Goal: Check status: Check status

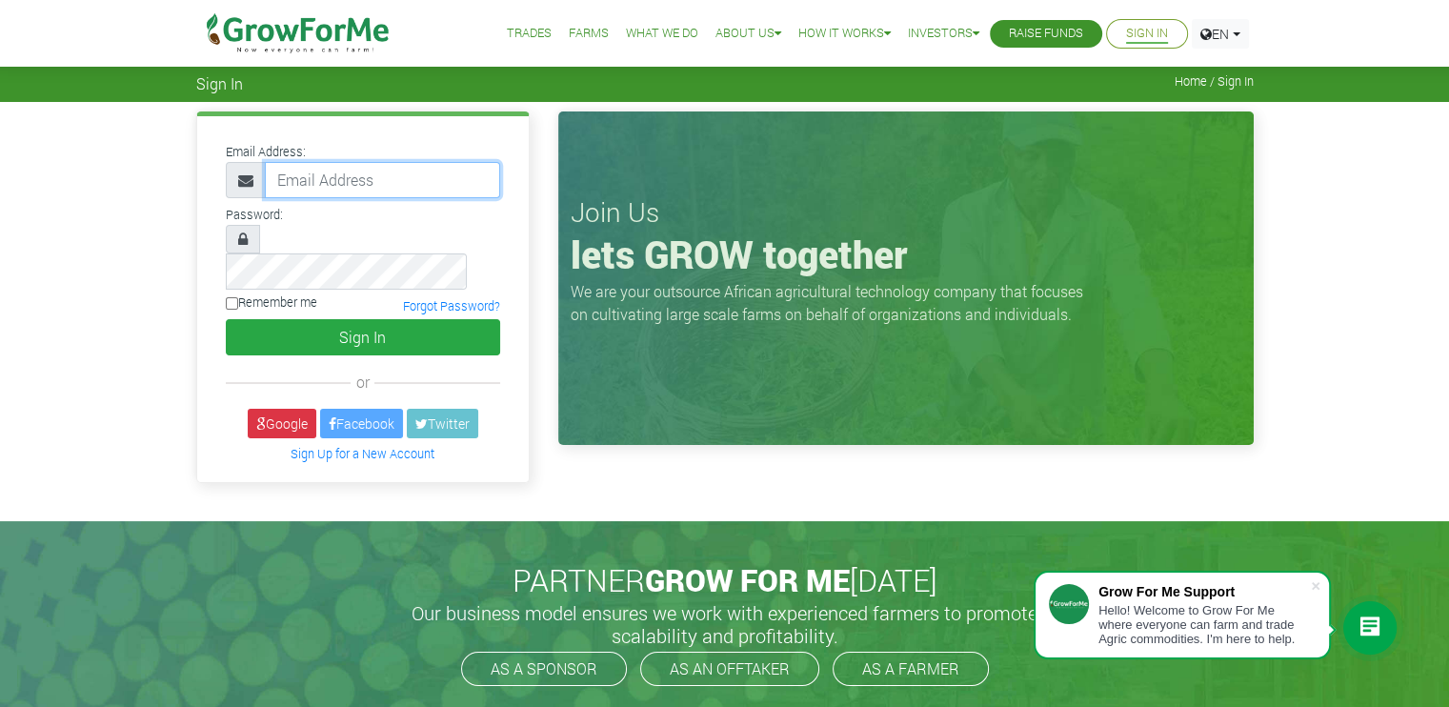
type input "COSTYONLYNE@HOTMAIL.COM"
click at [1334, 228] on div "Email Address: COSTYONLYNE@HOTMAIL.COM Password: Remember me" at bounding box center [724, 311] width 1449 height 419
type input "COSTYONLYNE@HOTMAIL.COM"
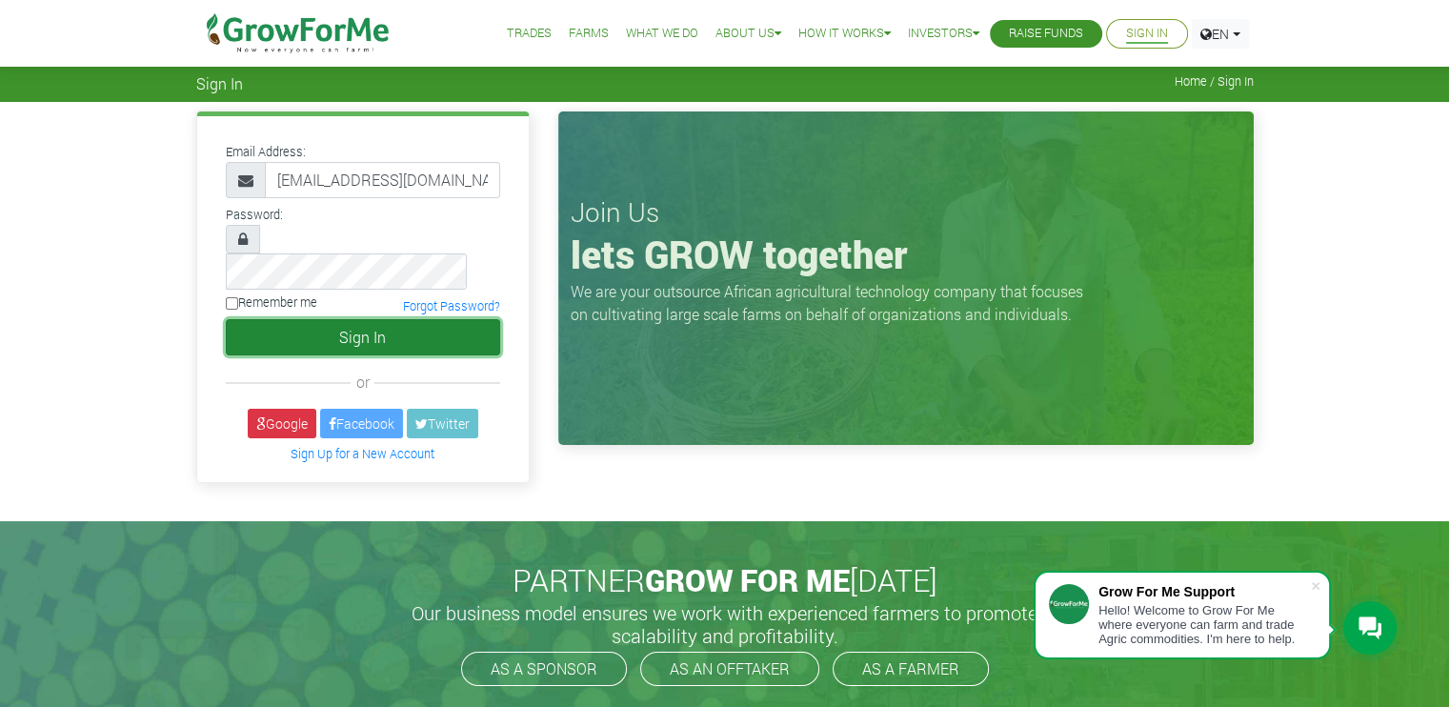
click at [442, 319] on button "Sign In" at bounding box center [363, 337] width 274 height 36
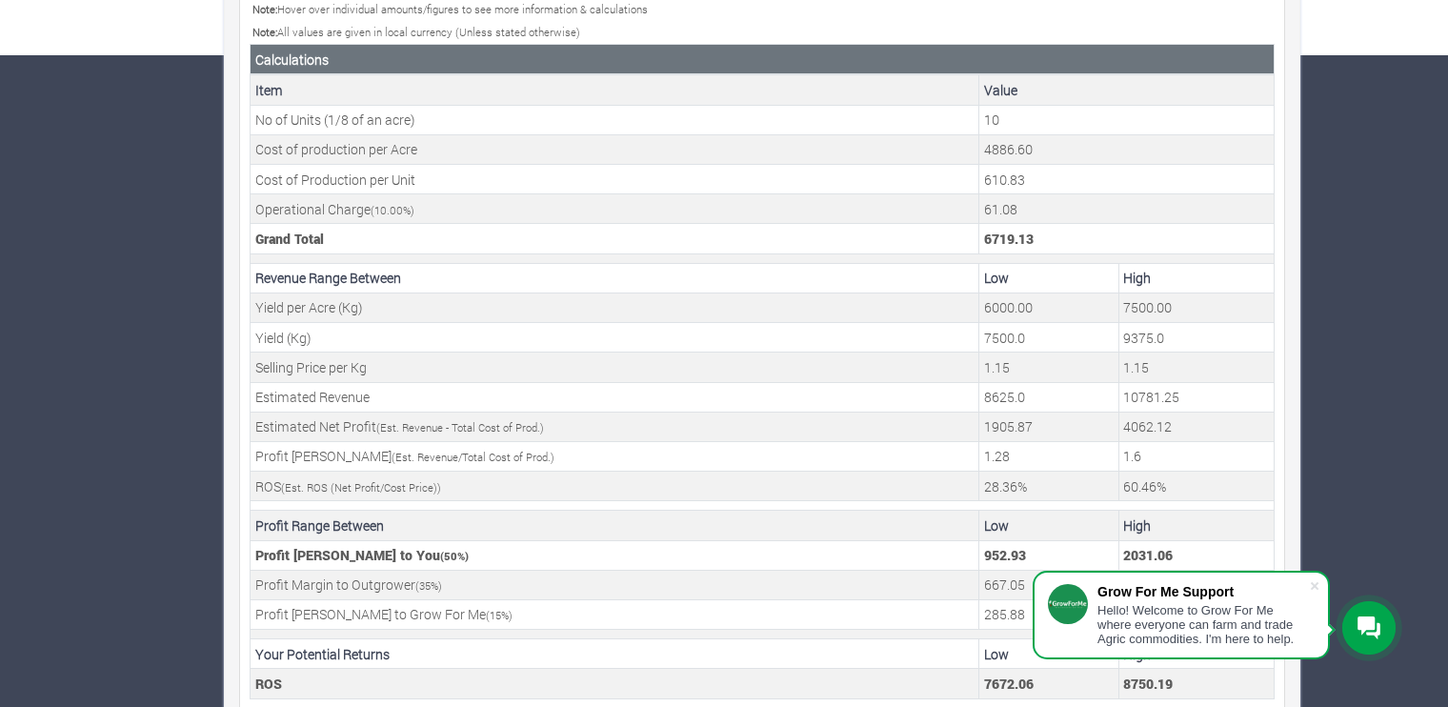
scroll to position [668, 0]
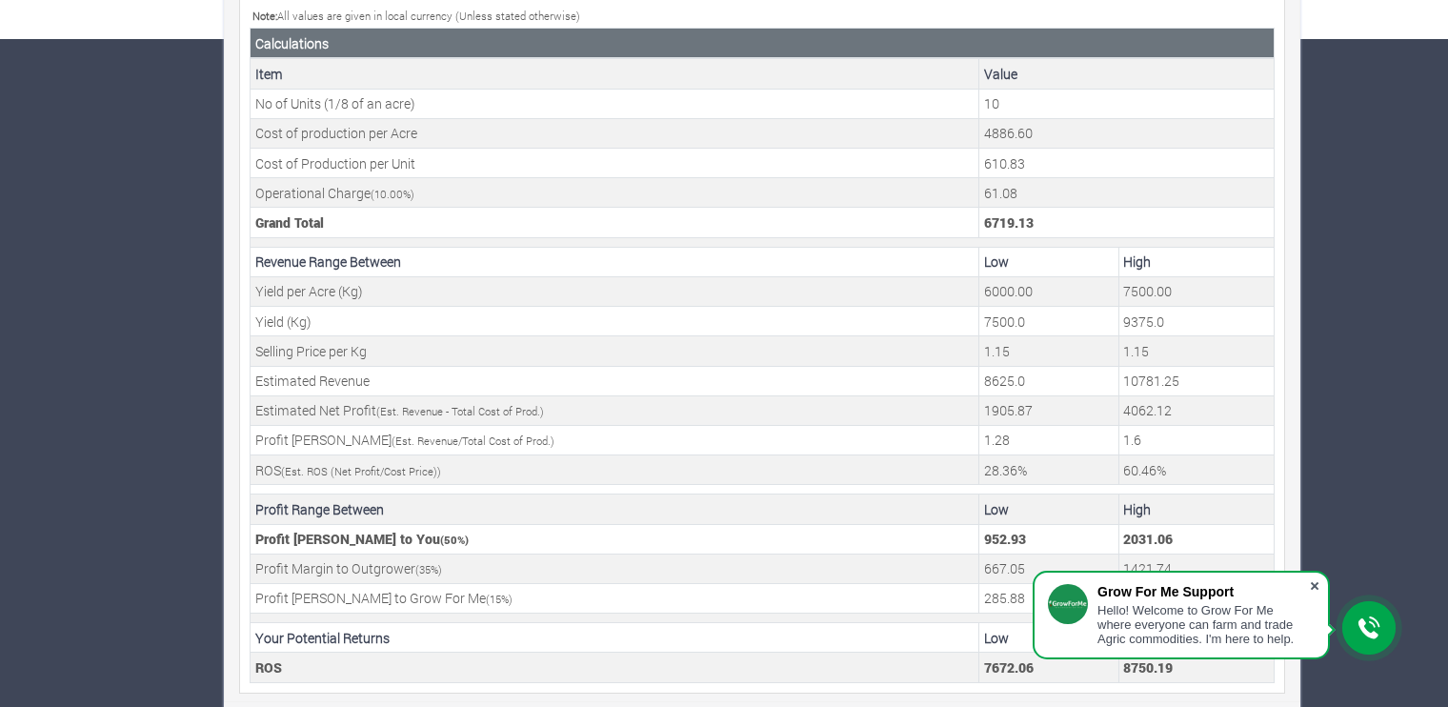
click at [1317, 586] on span at bounding box center [1314, 585] width 19 height 19
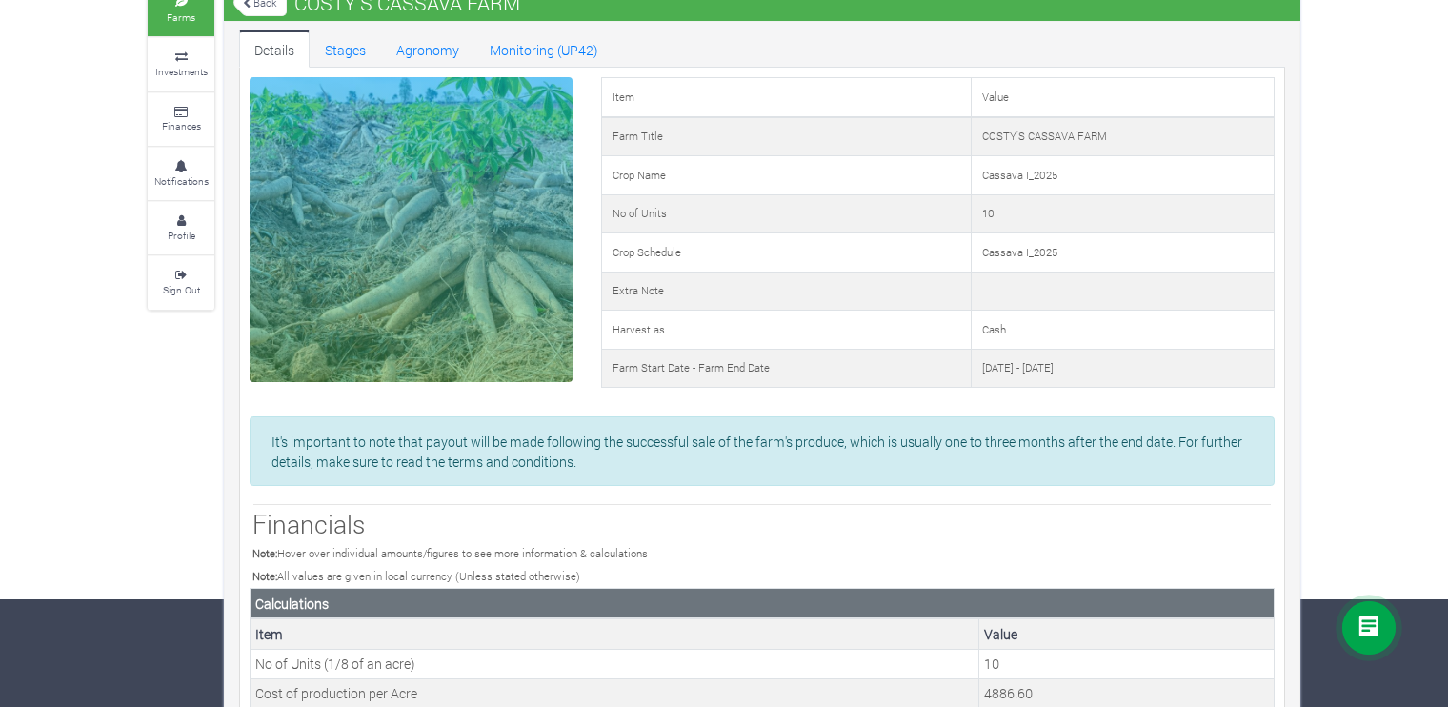
scroll to position [0, 0]
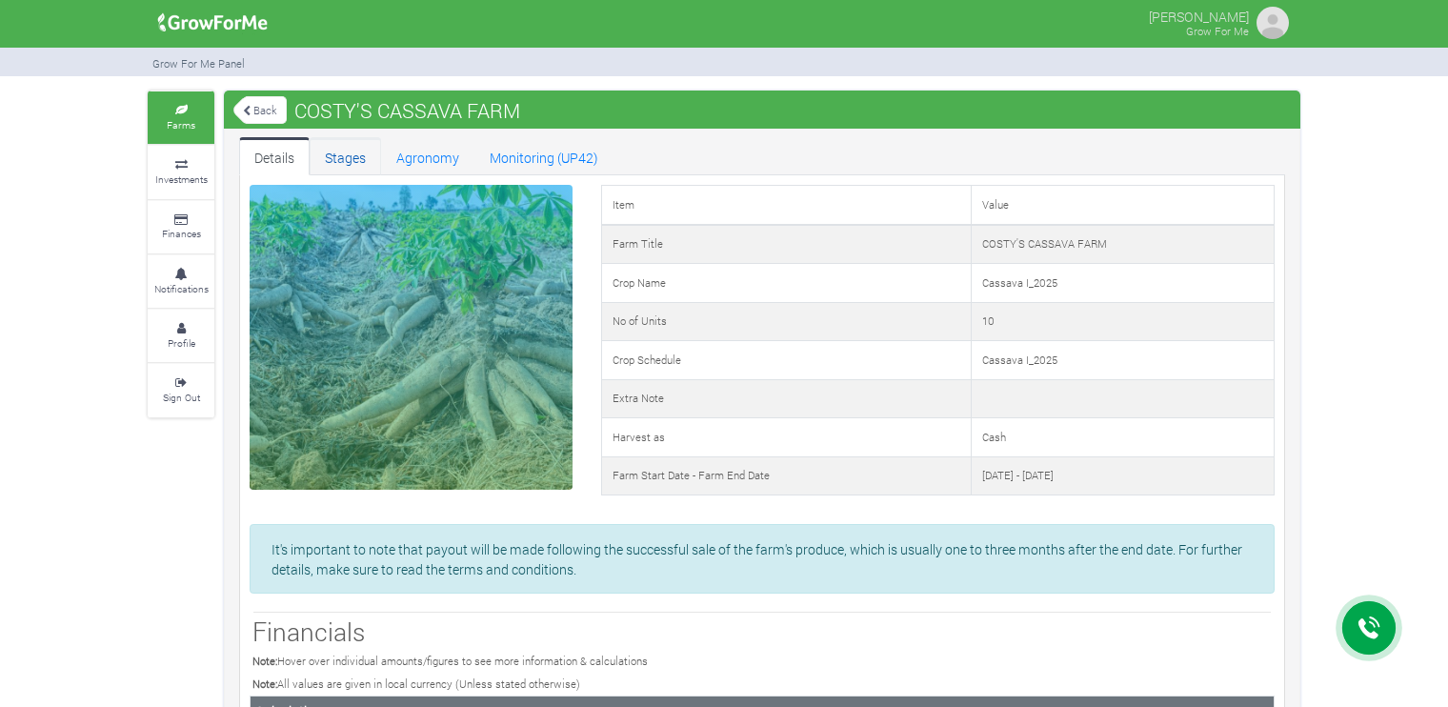
click at [334, 153] on link "Stages" at bounding box center [345, 156] width 71 height 38
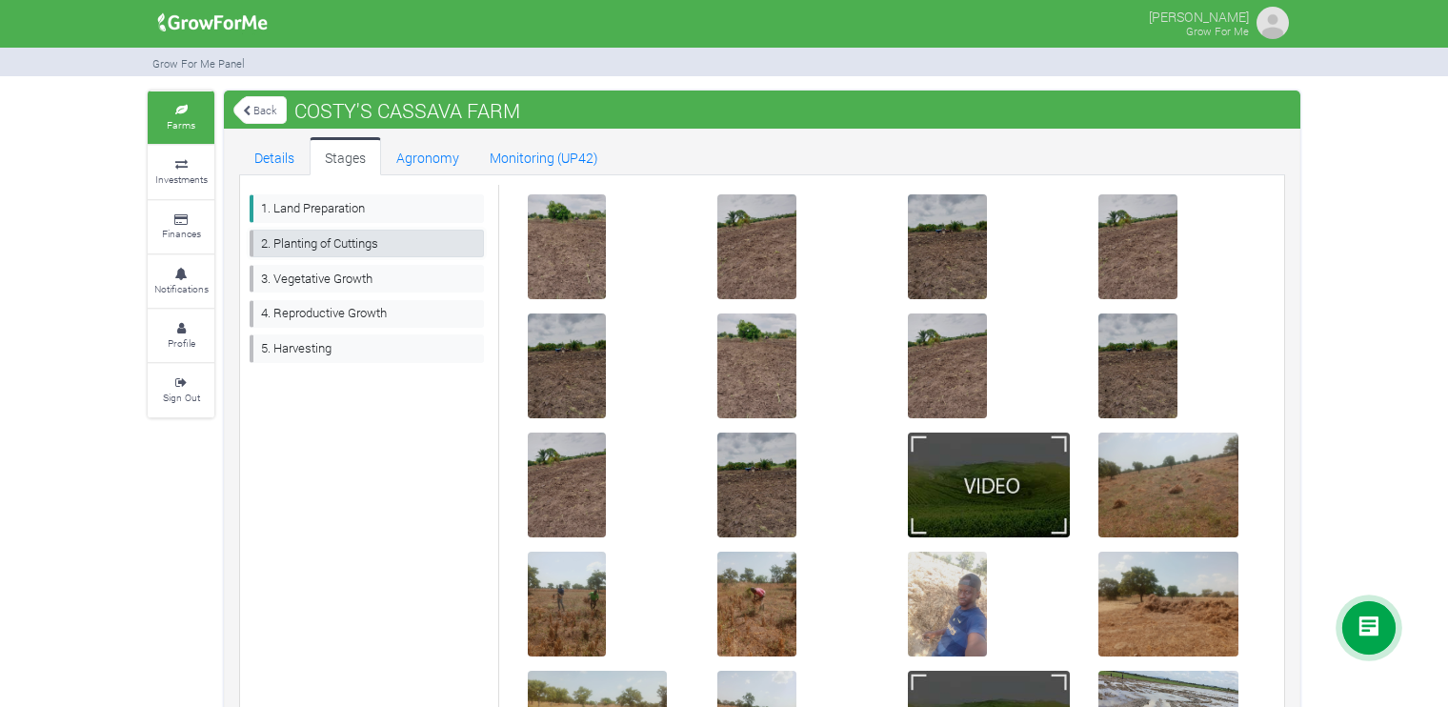
click at [341, 243] on link "2. Planting of Cuttings" at bounding box center [367, 244] width 234 height 28
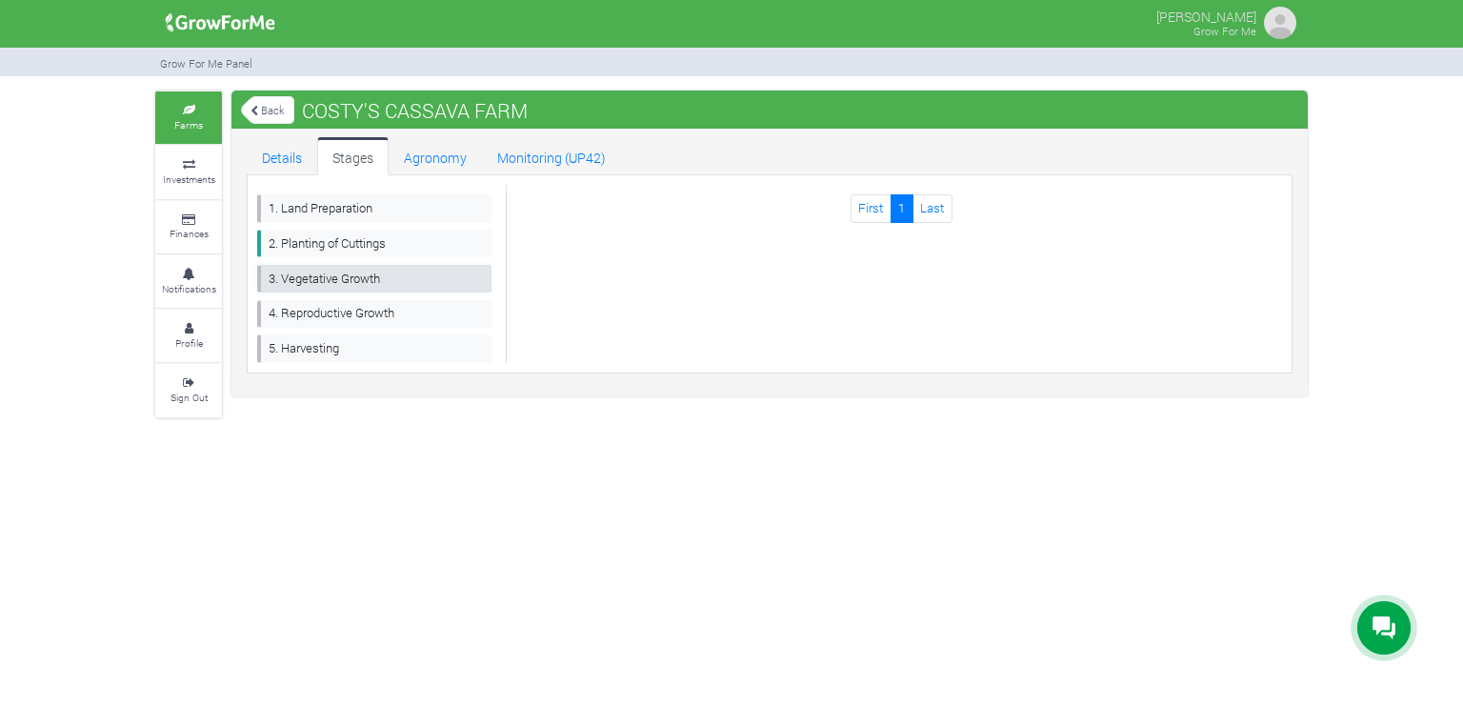
click at [353, 284] on link "3. Vegetative Growth" at bounding box center [374, 279] width 234 height 28
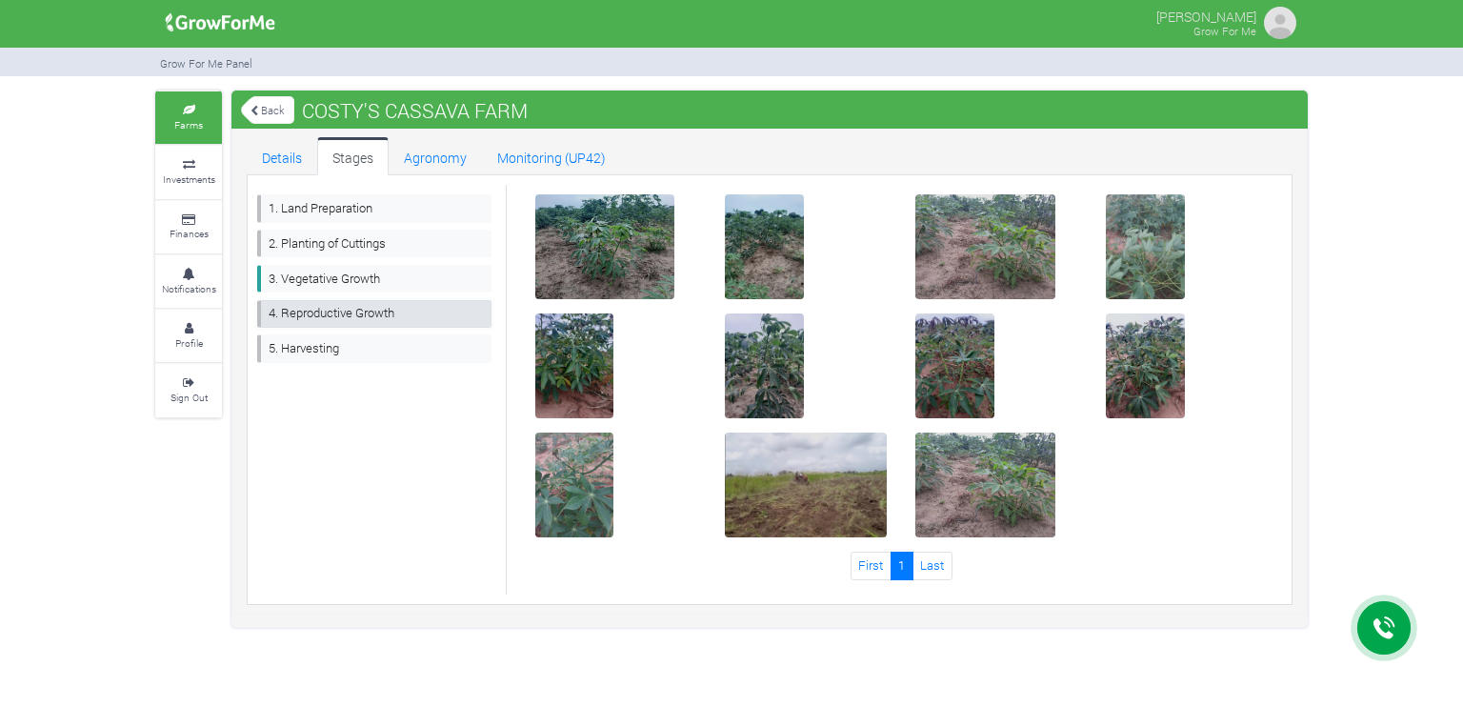
click at [342, 314] on link "4. Reproductive Growth" at bounding box center [374, 314] width 234 height 28
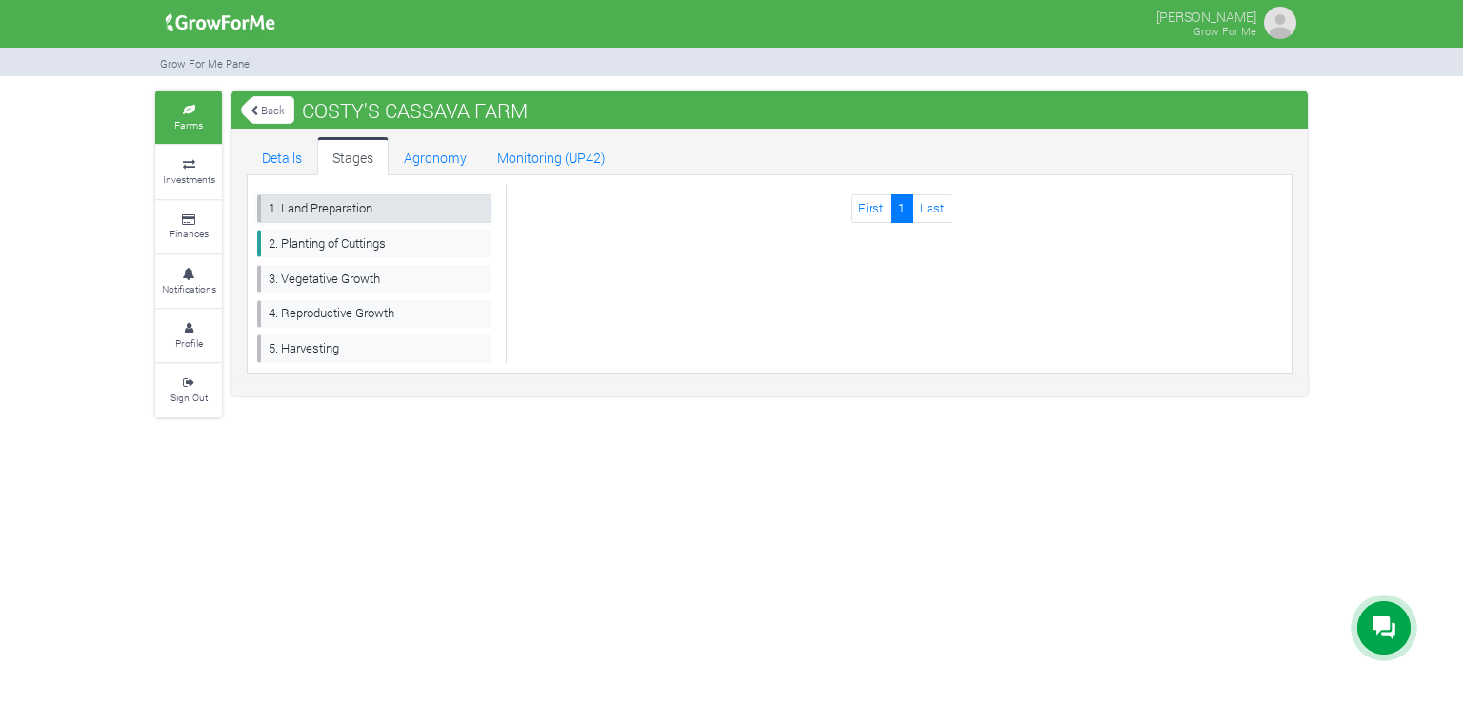
click at [344, 214] on link "1. Land Preparation" at bounding box center [374, 208] width 234 height 28
click at [372, 211] on link "1. Land Preparation" at bounding box center [374, 208] width 234 height 28
click at [362, 242] on link "2. Planting of Cuttings" at bounding box center [374, 244] width 234 height 28
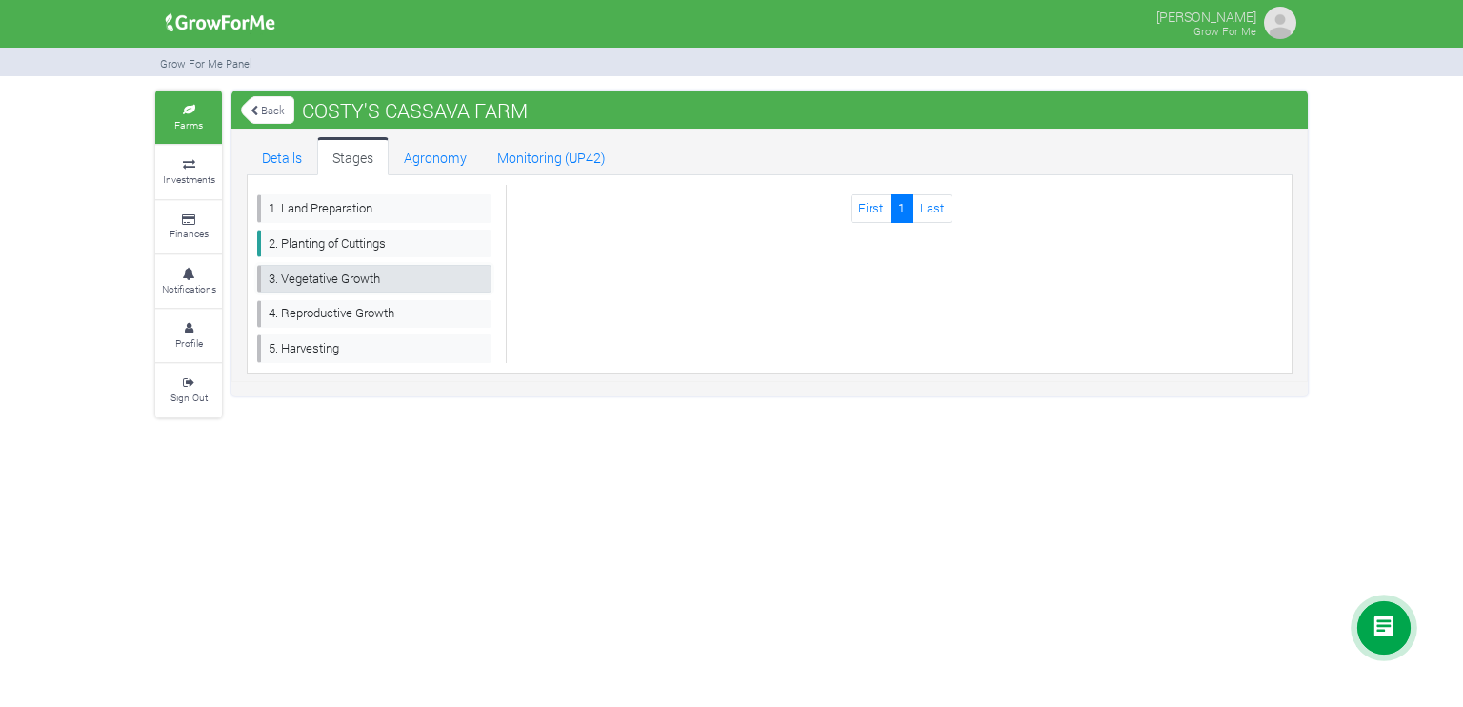
click at [358, 276] on link "3. Vegetative Growth" at bounding box center [374, 279] width 234 height 28
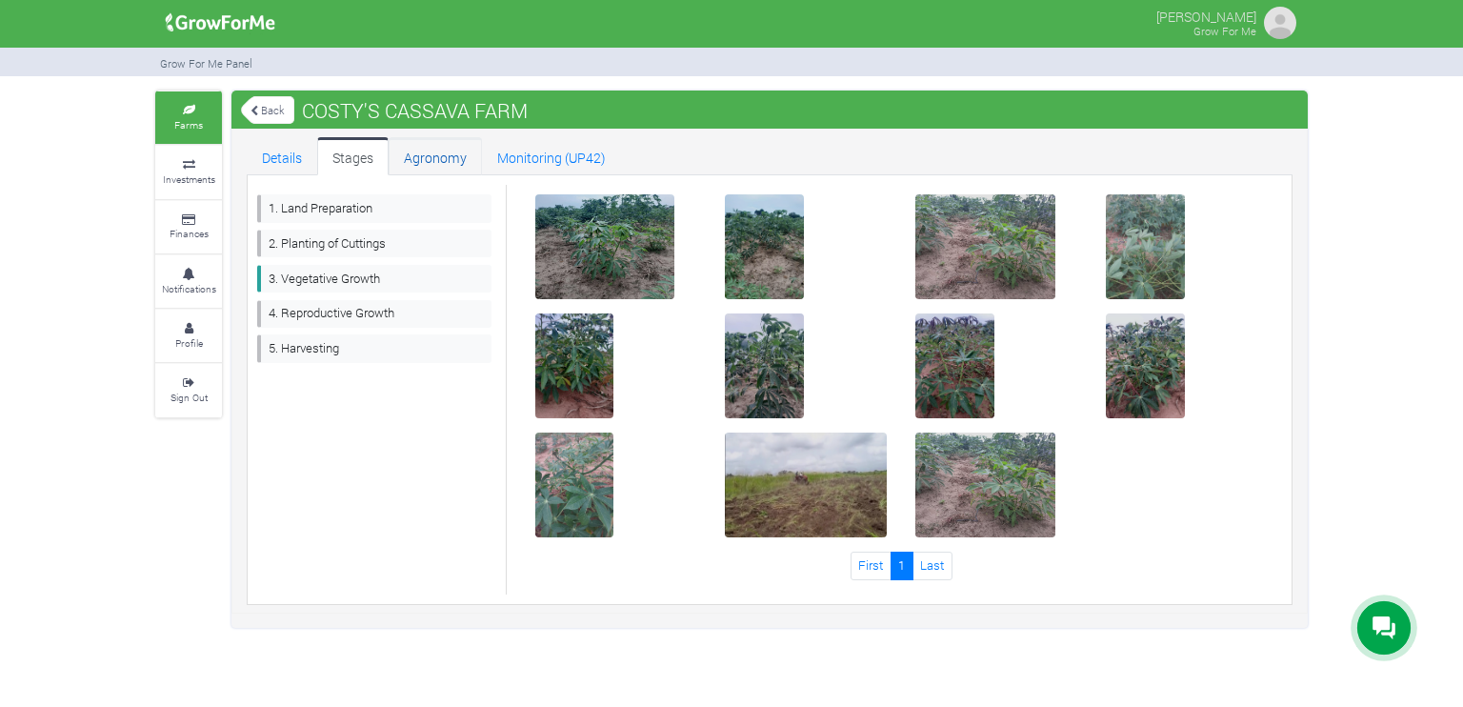
click at [435, 158] on link "Agronomy" at bounding box center [435, 156] width 93 height 38
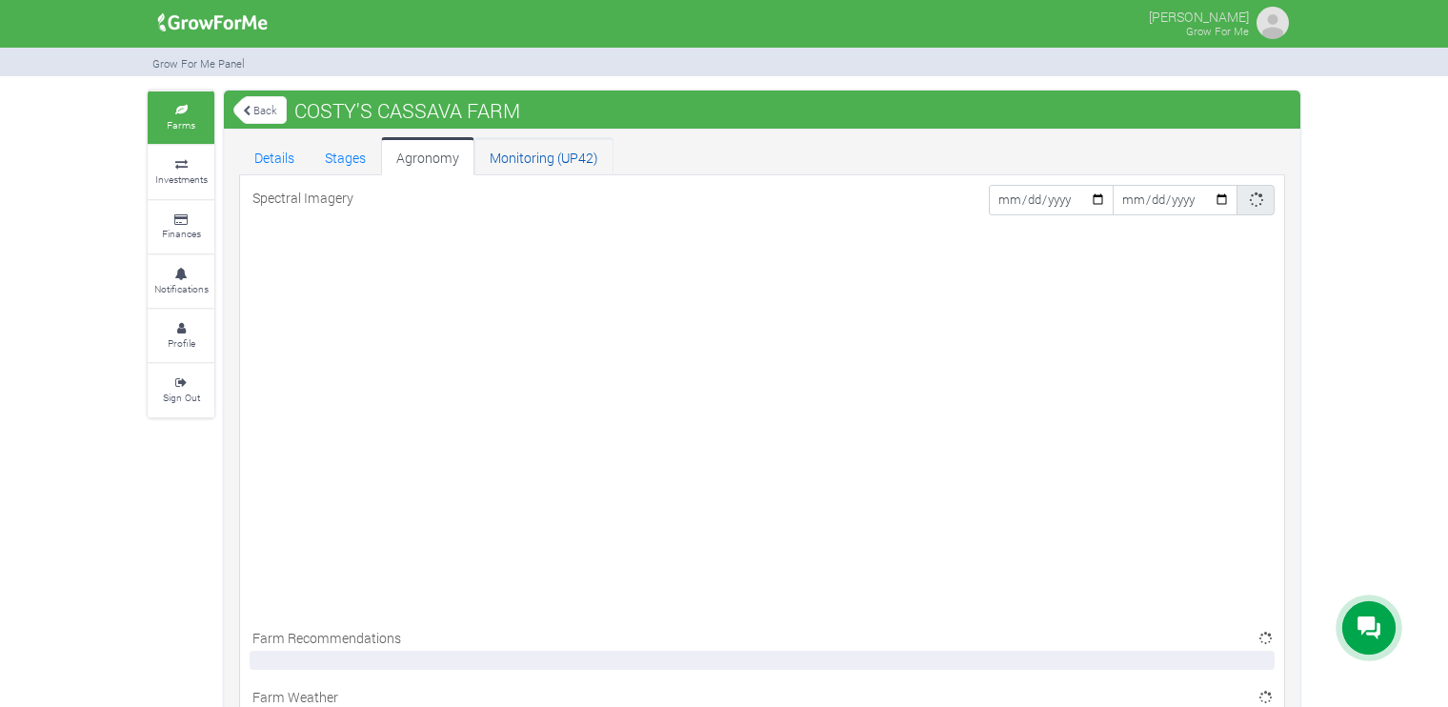
click at [529, 156] on link "Monitoring (UP42)" at bounding box center [543, 156] width 139 height 38
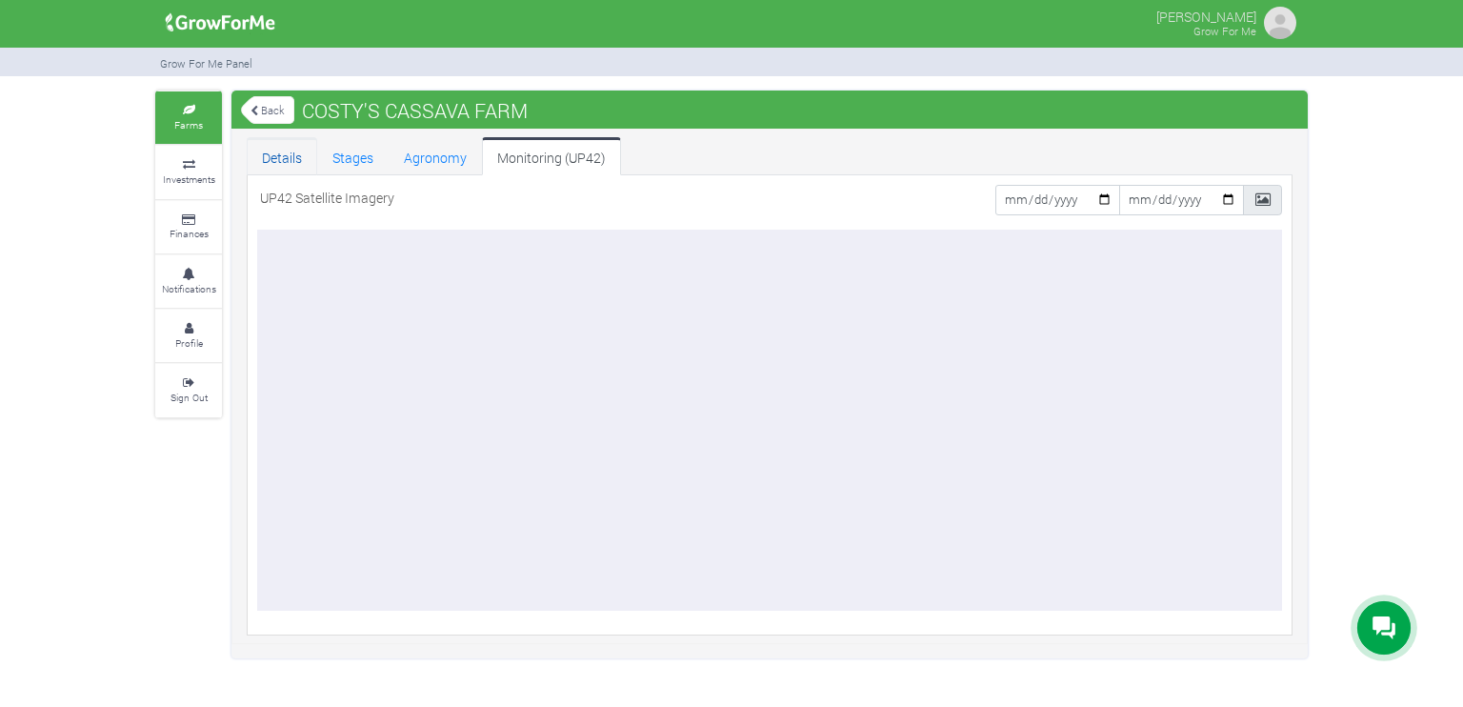
click at [282, 164] on link "Details" at bounding box center [282, 156] width 70 height 38
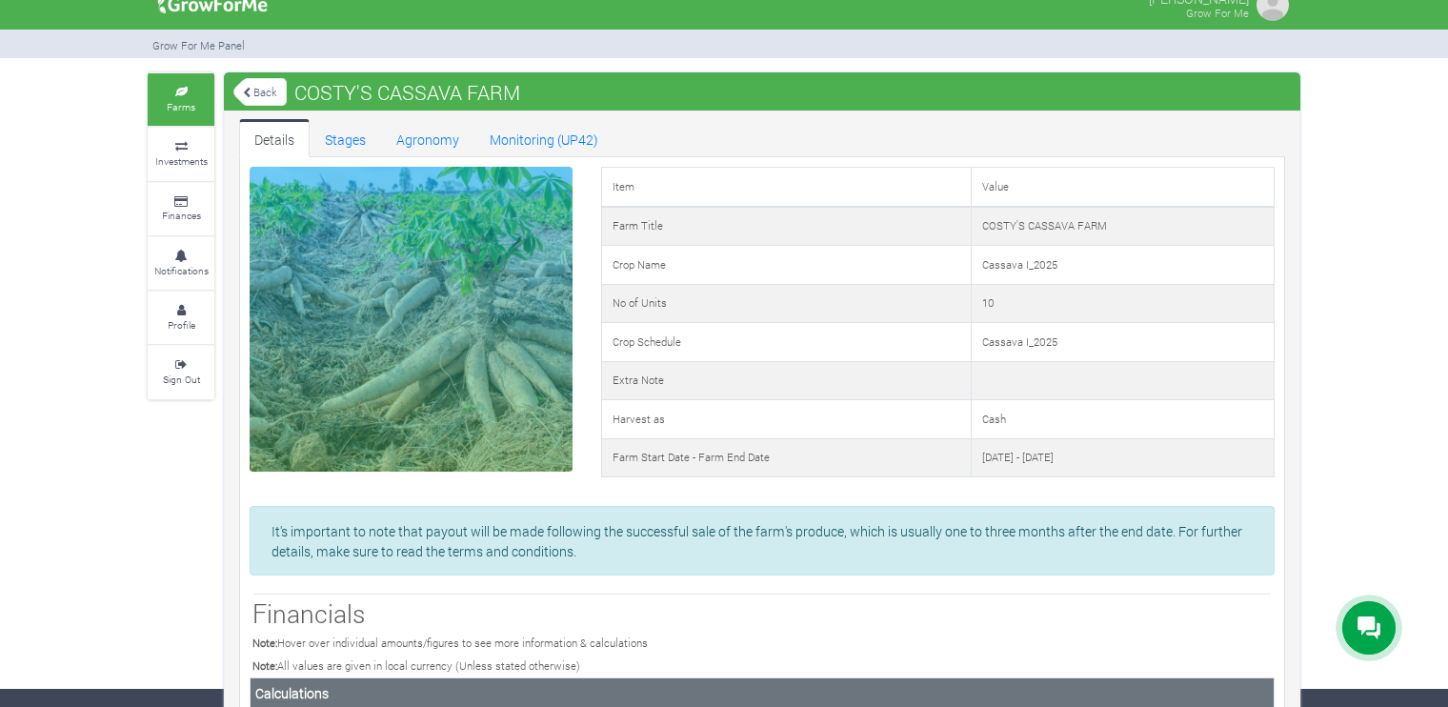
scroll to position [3, 0]
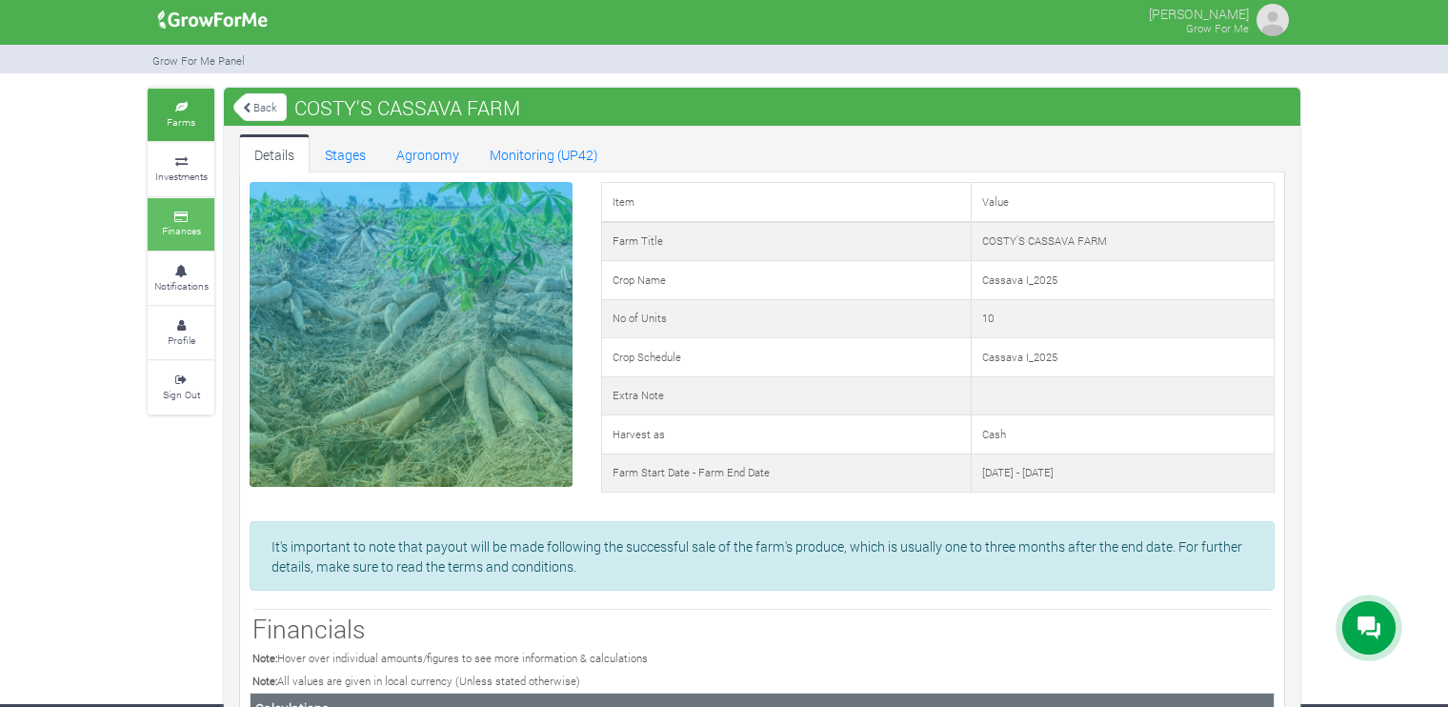
click at [180, 218] on icon at bounding box center [180, 217] width 57 height 10
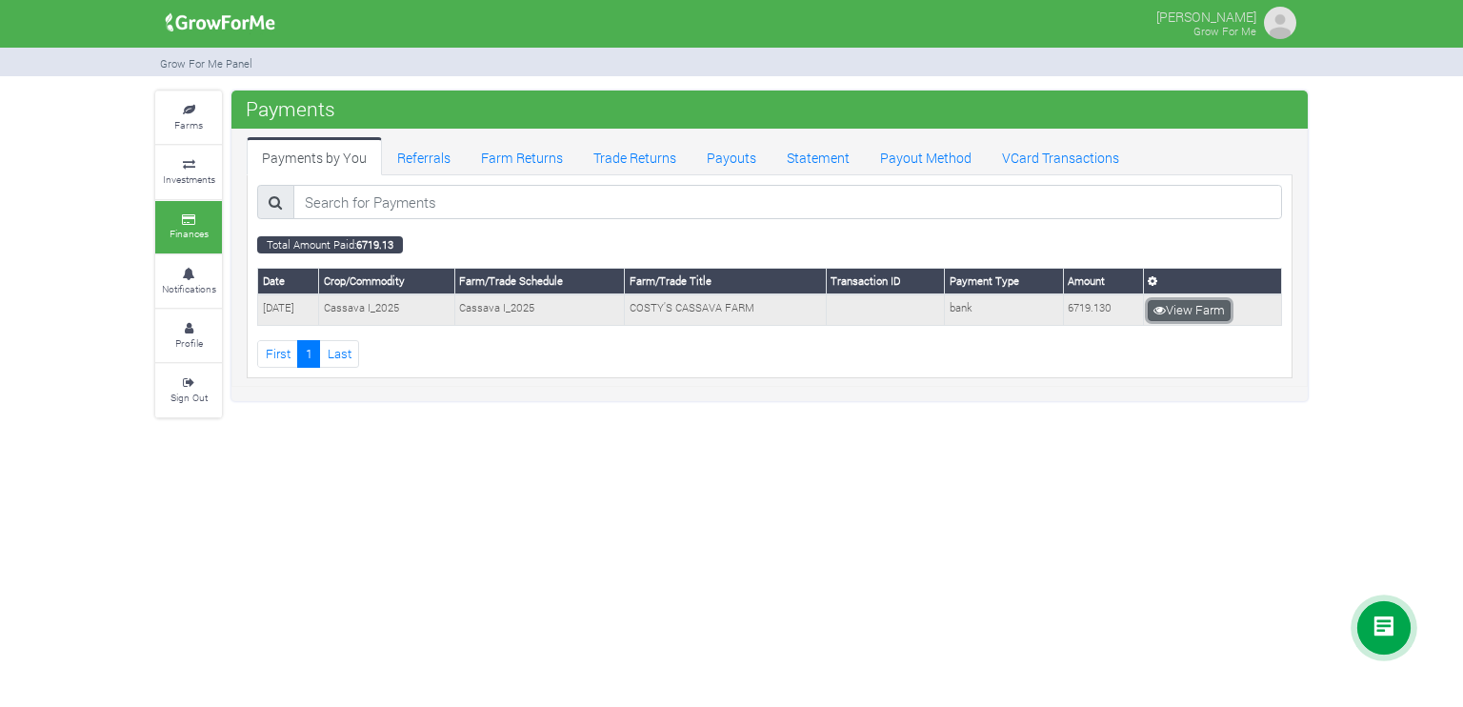
click at [1190, 308] on link "View Farm" at bounding box center [1189, 310] width 83 height 21
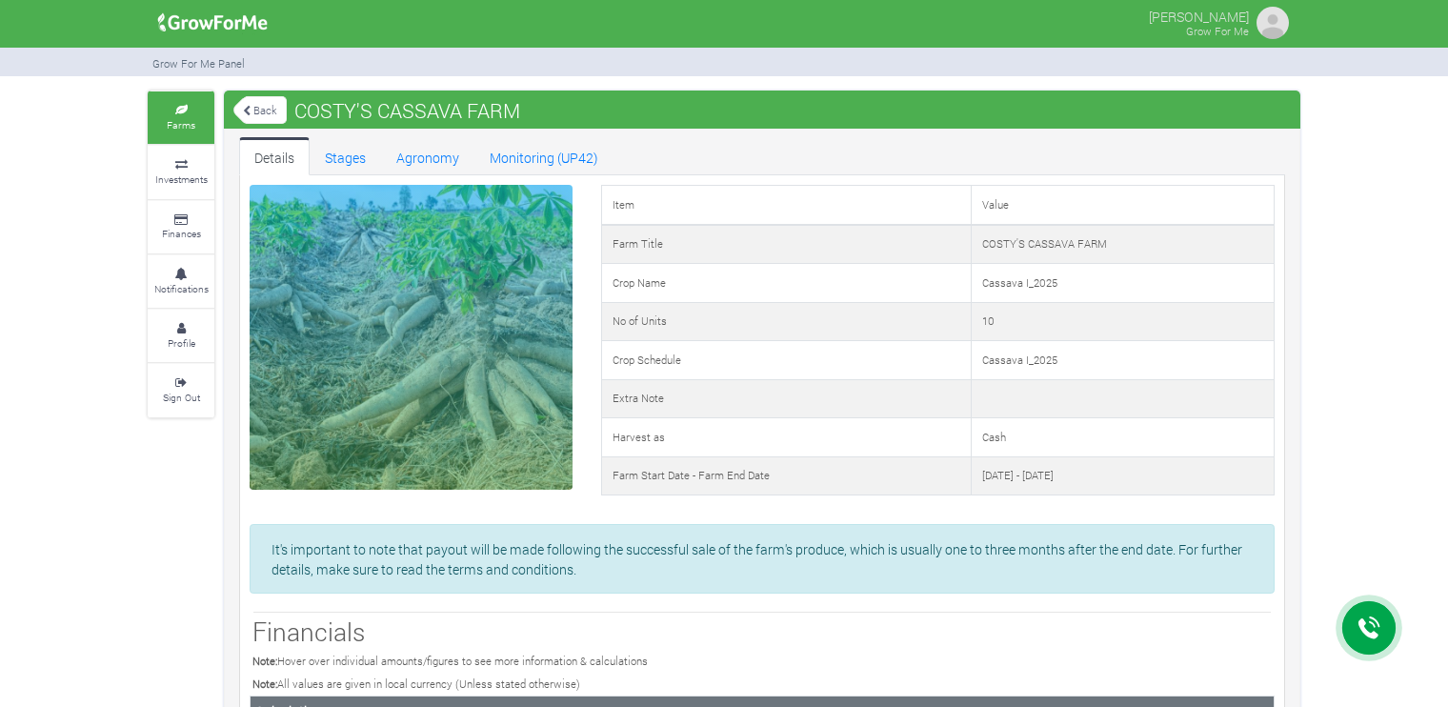
click at [1265, 33] on img at bounding box center [1273, 23] width 38 height 38
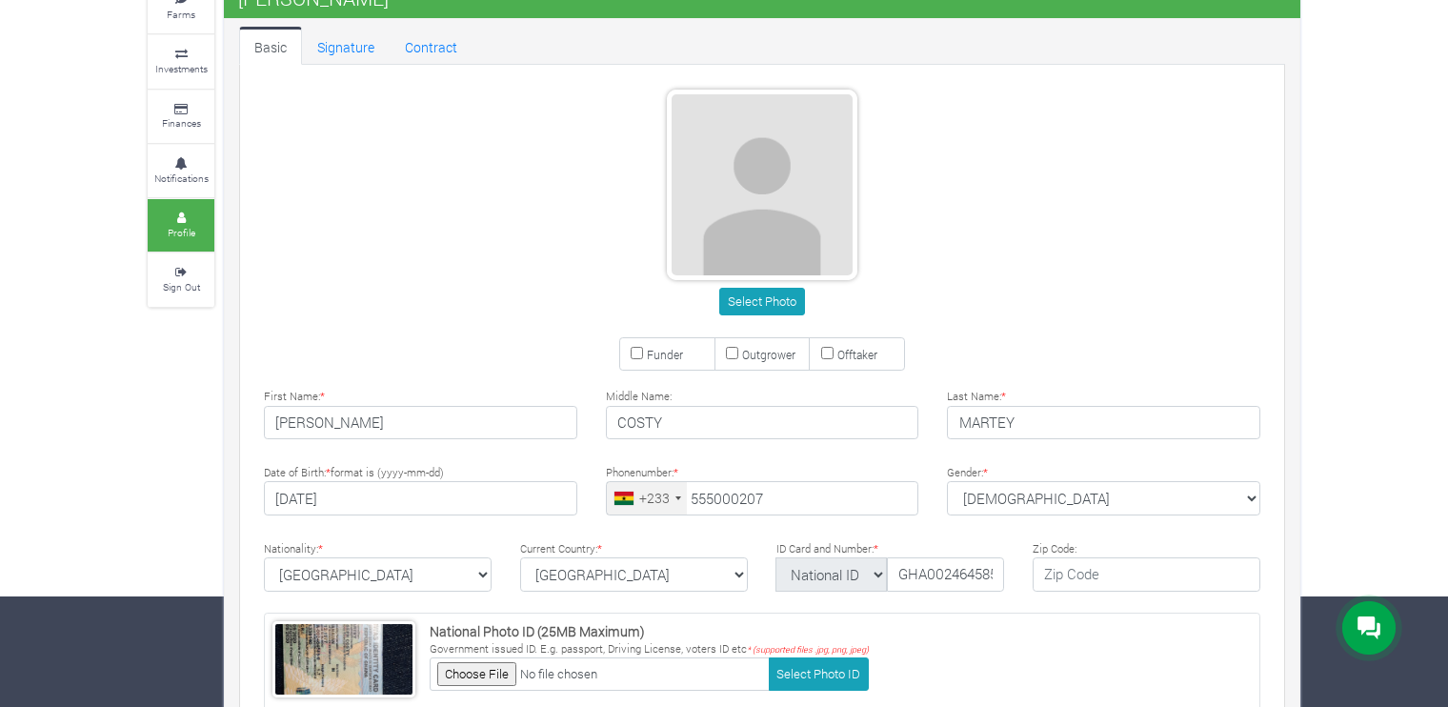
scroll to position [225, 0]
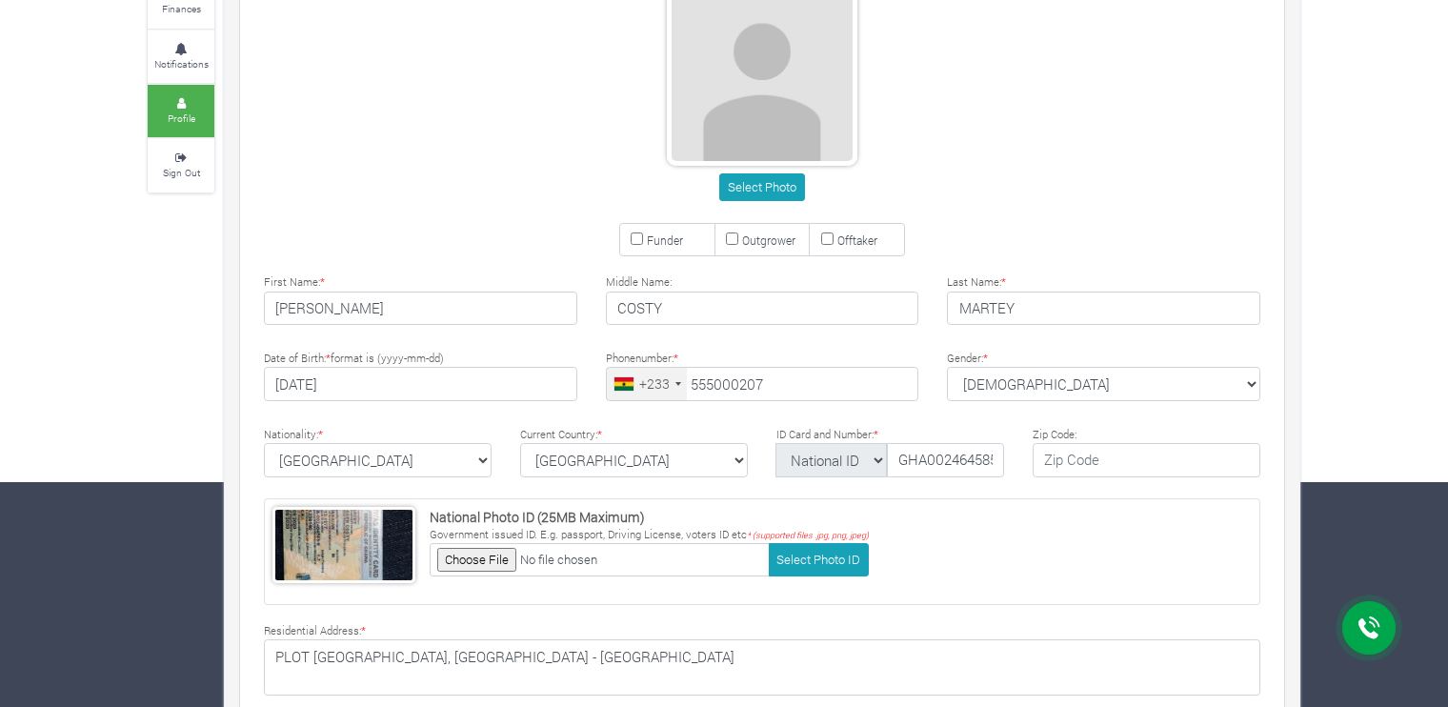
type input "55 500 0207"
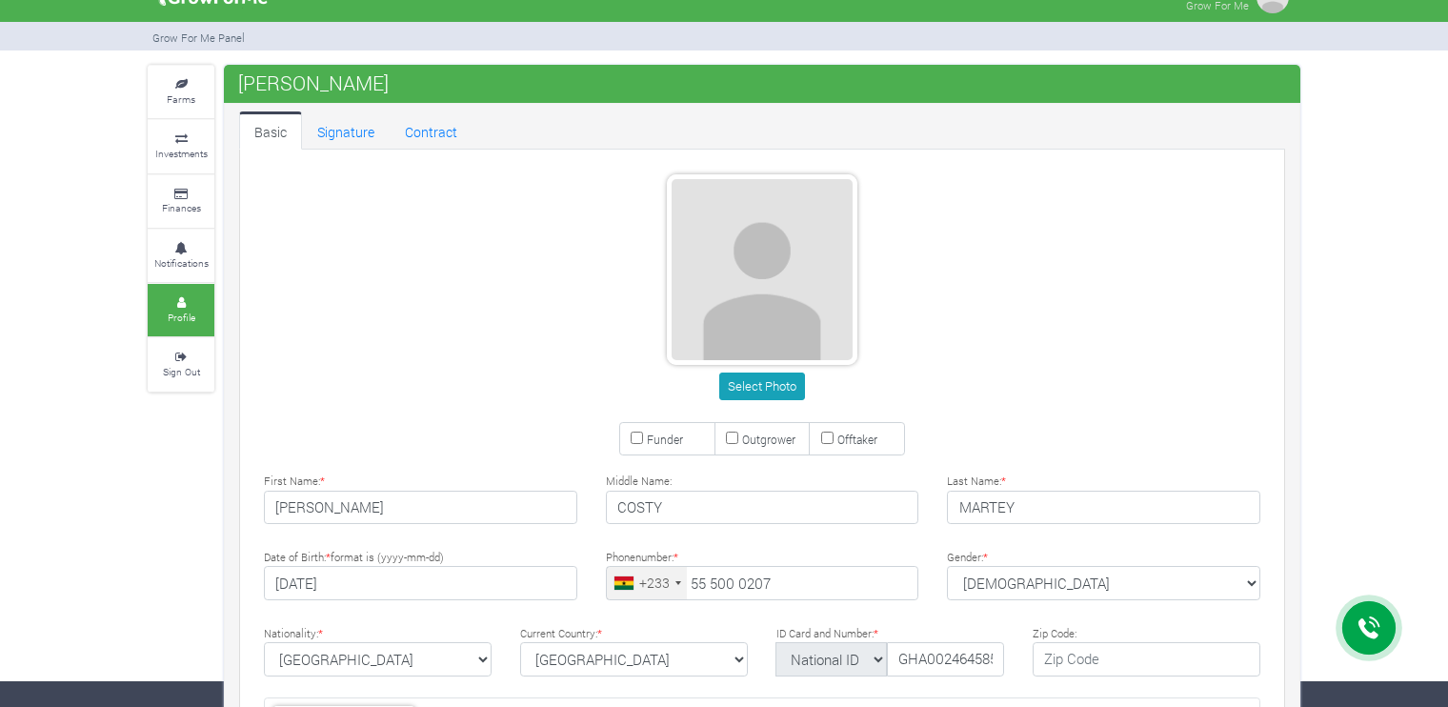
scroll to position [0, 0]
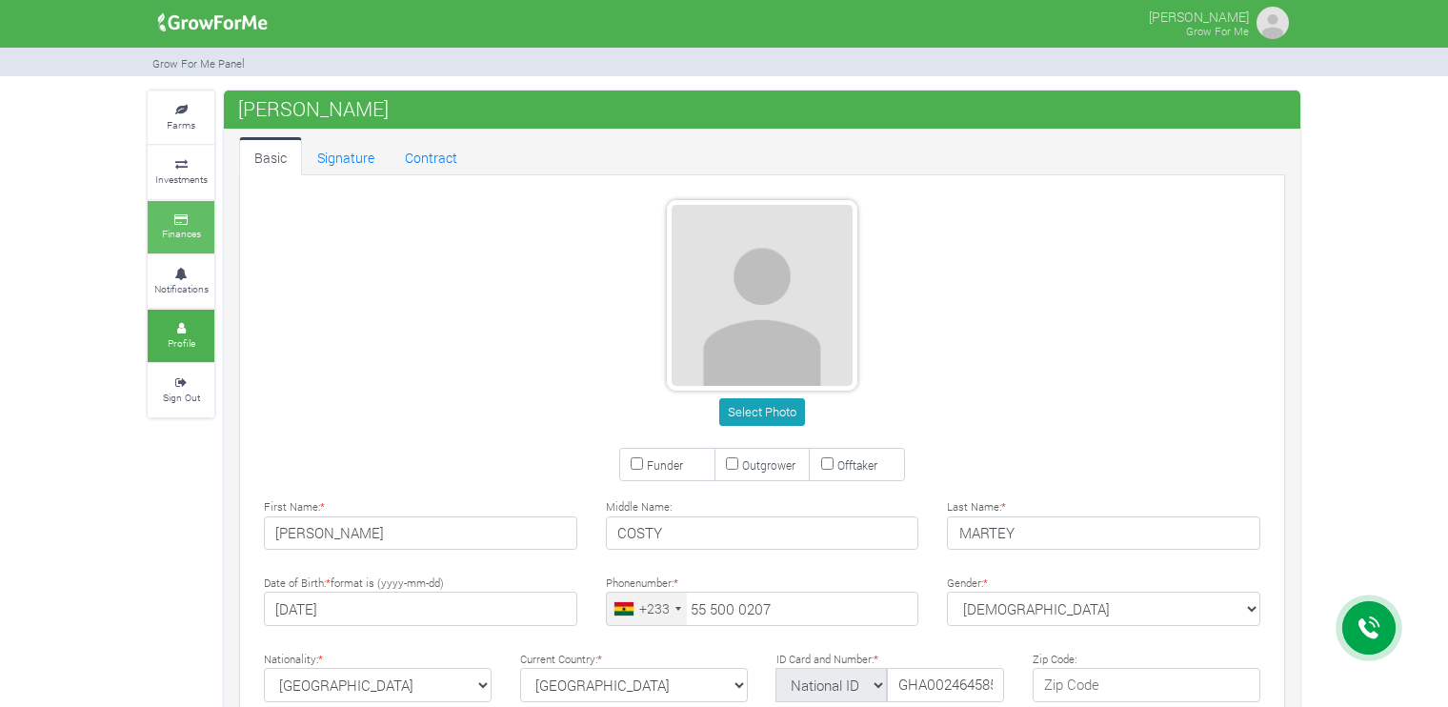
click at [187, 224] on link "Finances" at bounding box center [181, 227] width 67 height 52
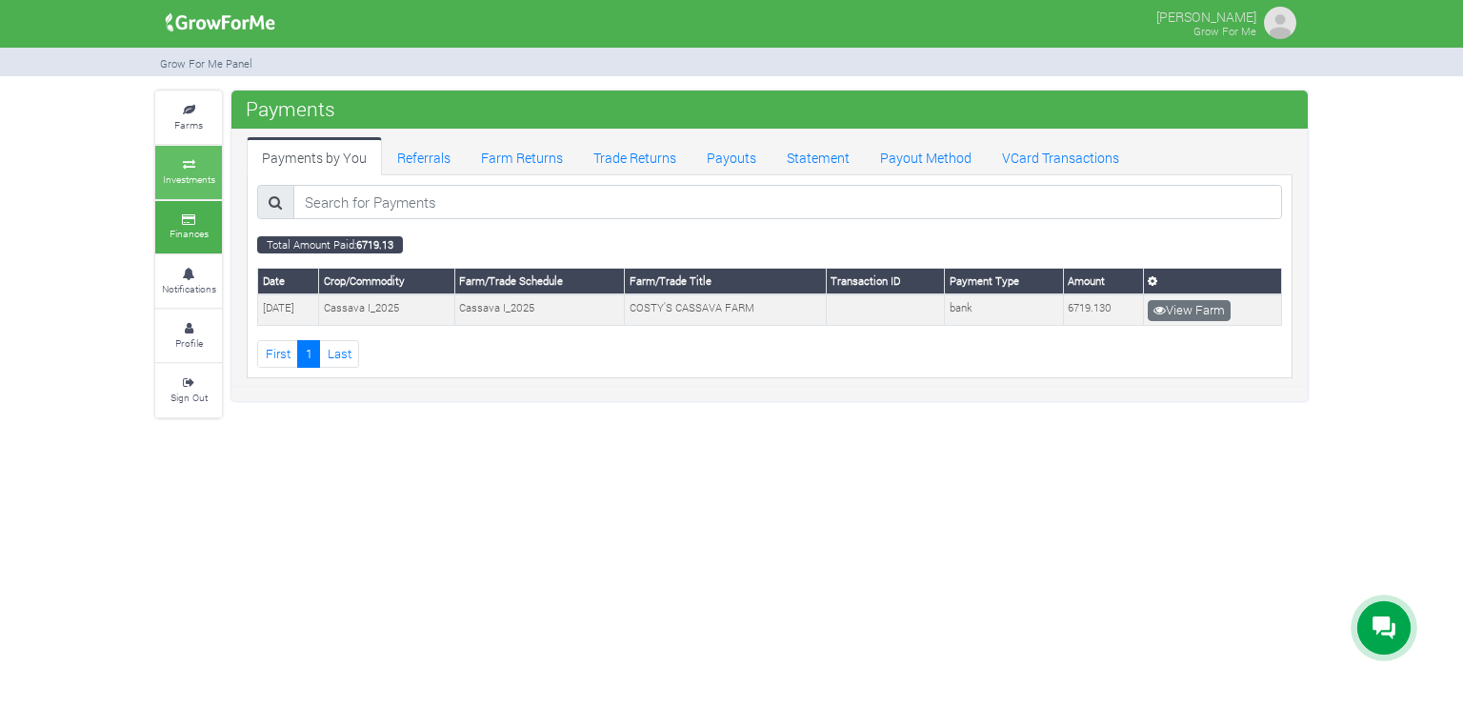
click at [198, 181] on small "Investments" at bounding box center [189, 178] width 52 height 13
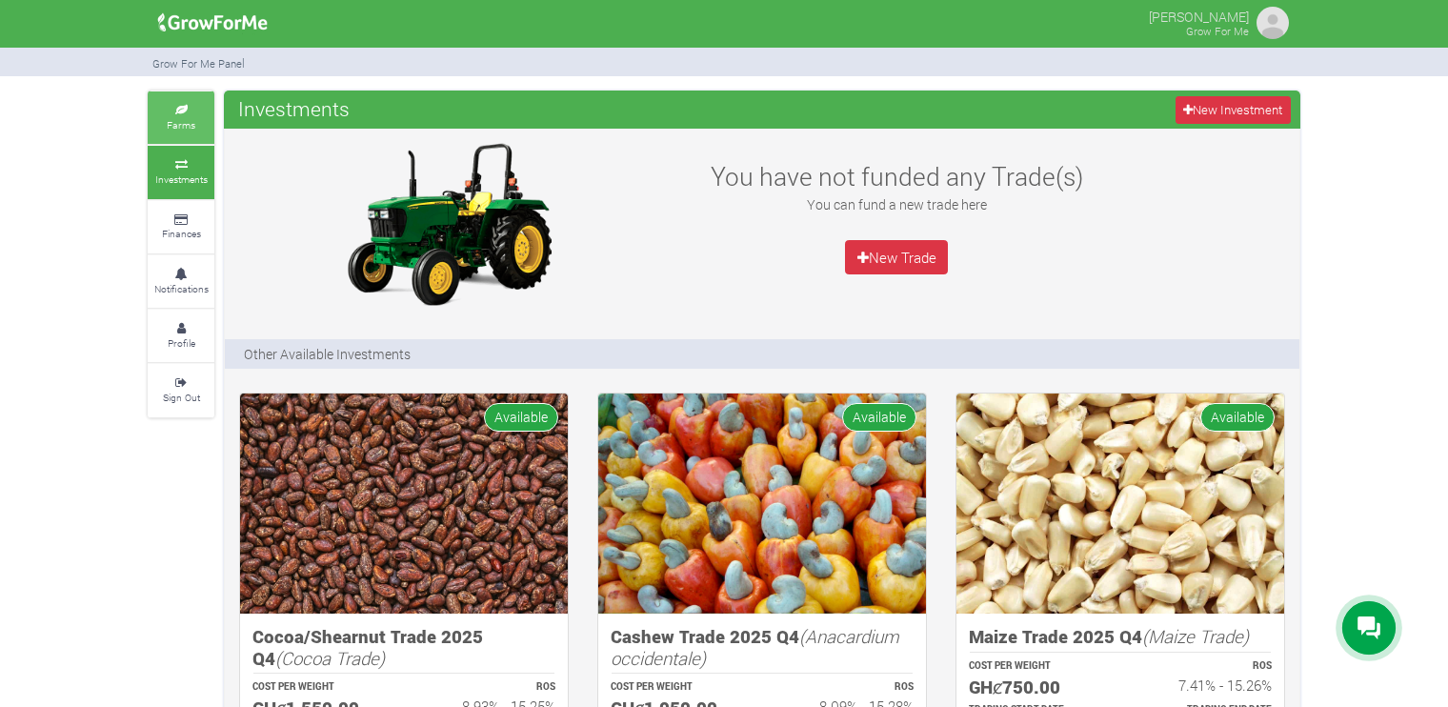
click at [193, 134] on link "Farms" at bounding box center [181, 117] width 67 height 52
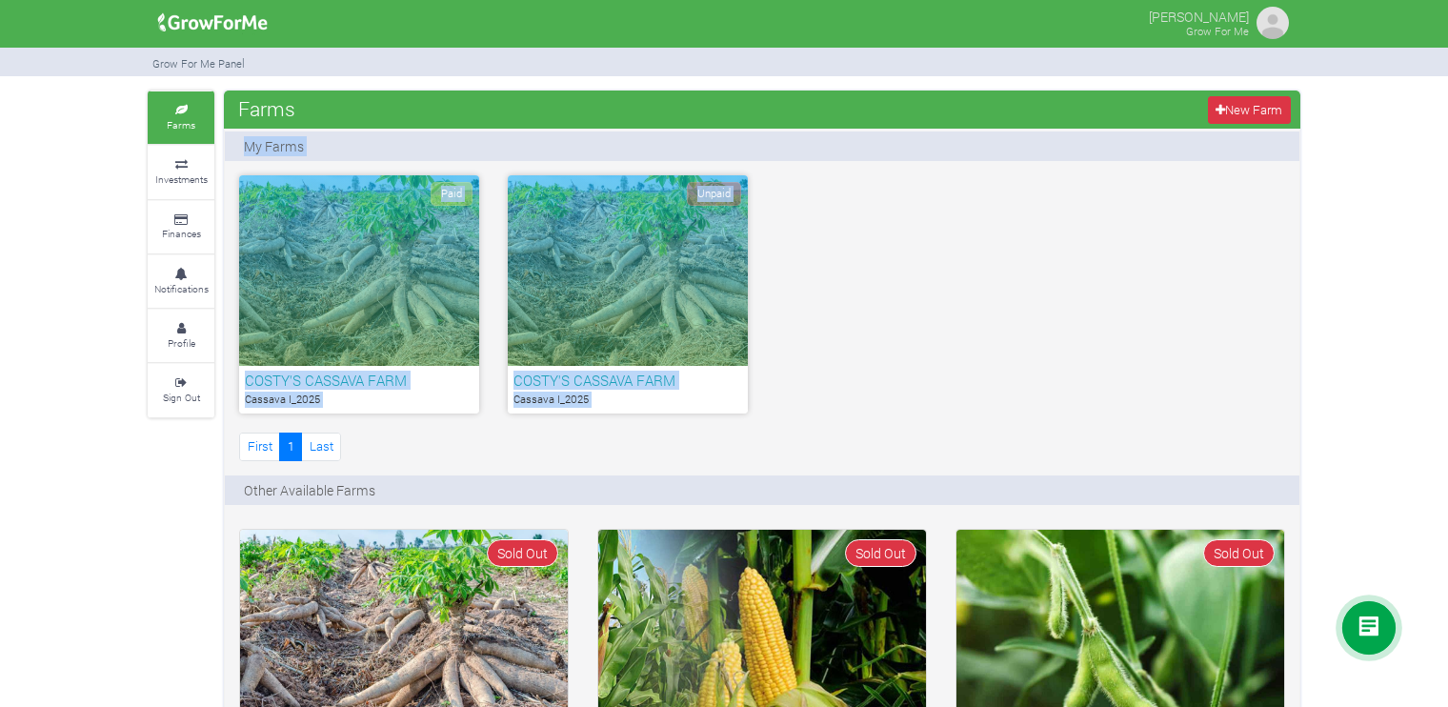
drag, startPoint x: 1444, startPoint y: 211, endPoint x: 1446, endPoint y: 145, distance: 65.8
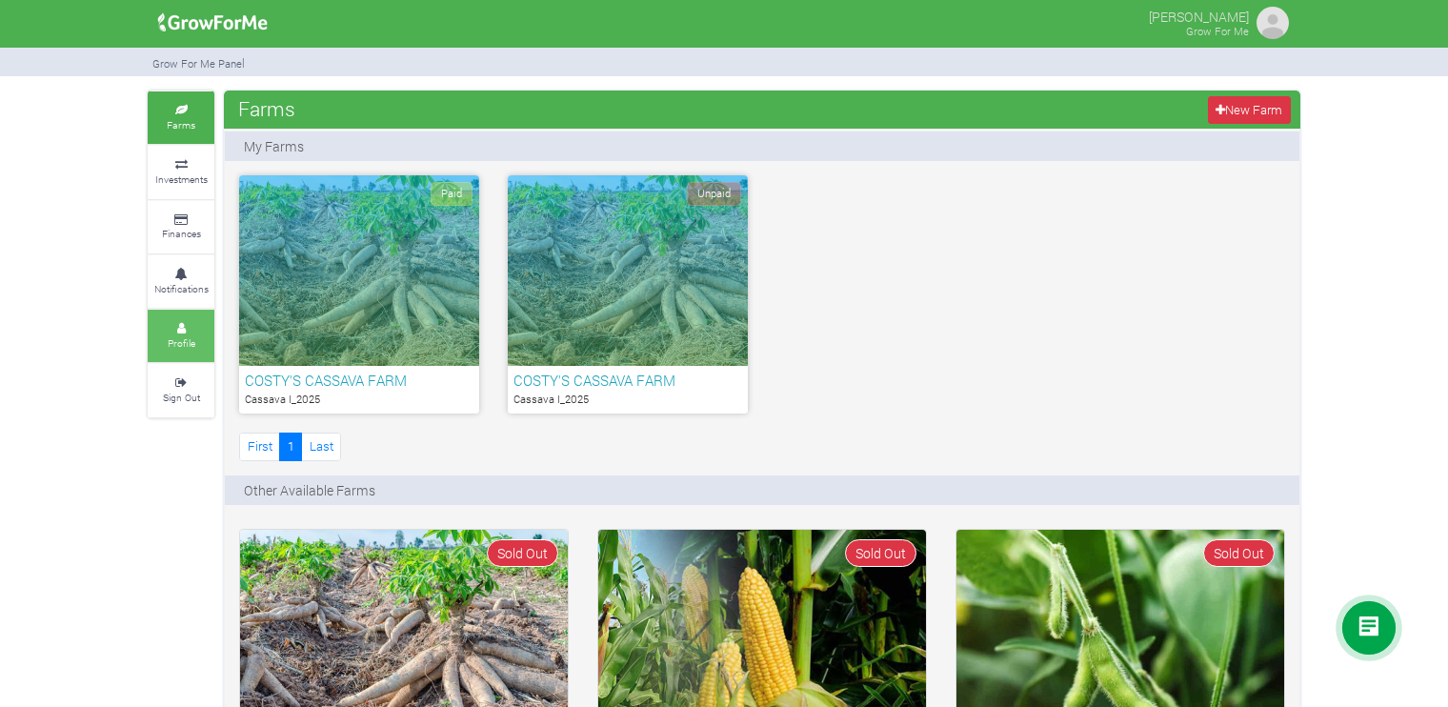
click at [182, 316] on link "Profile" at bounding box center [181, 336] width 67 height 52
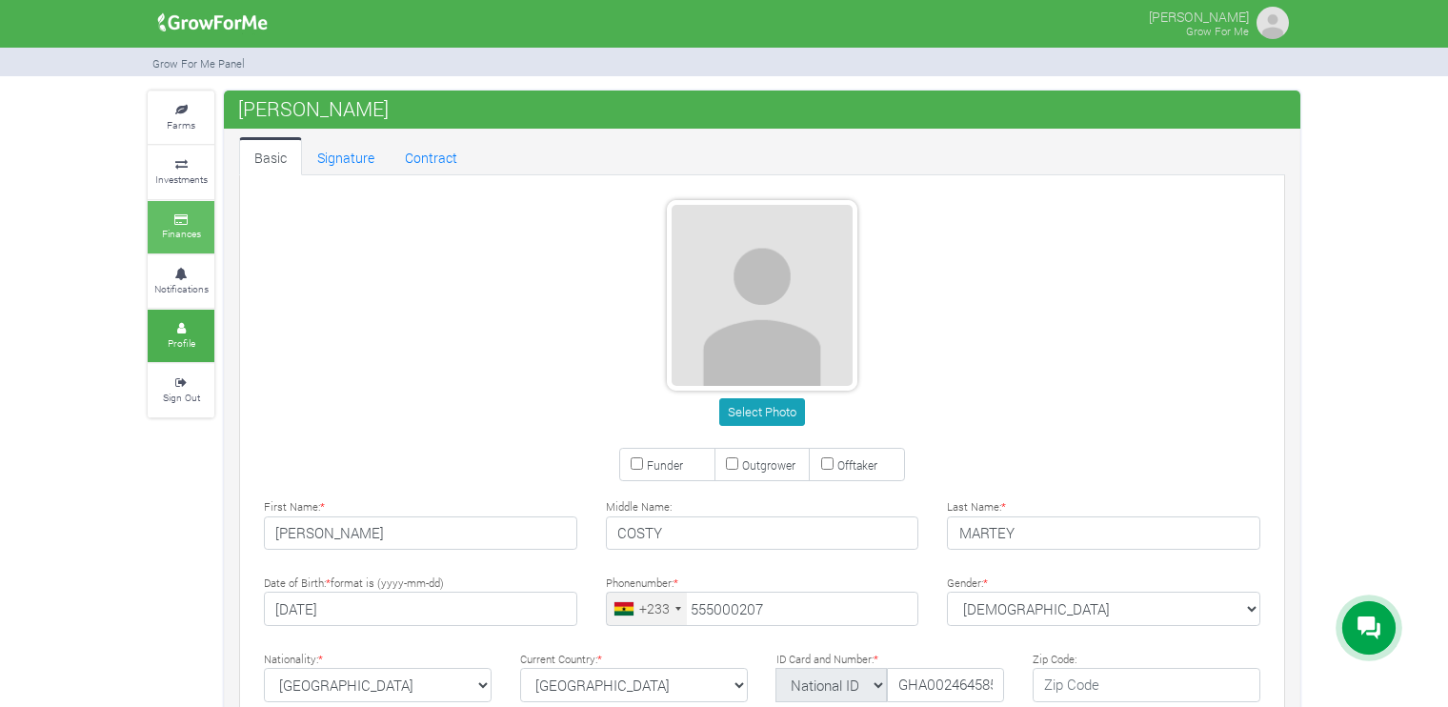
type input "55 500 0207"
click at [183, 225] on link "Finances" at bounding box center [181, 227] width 67 height 52
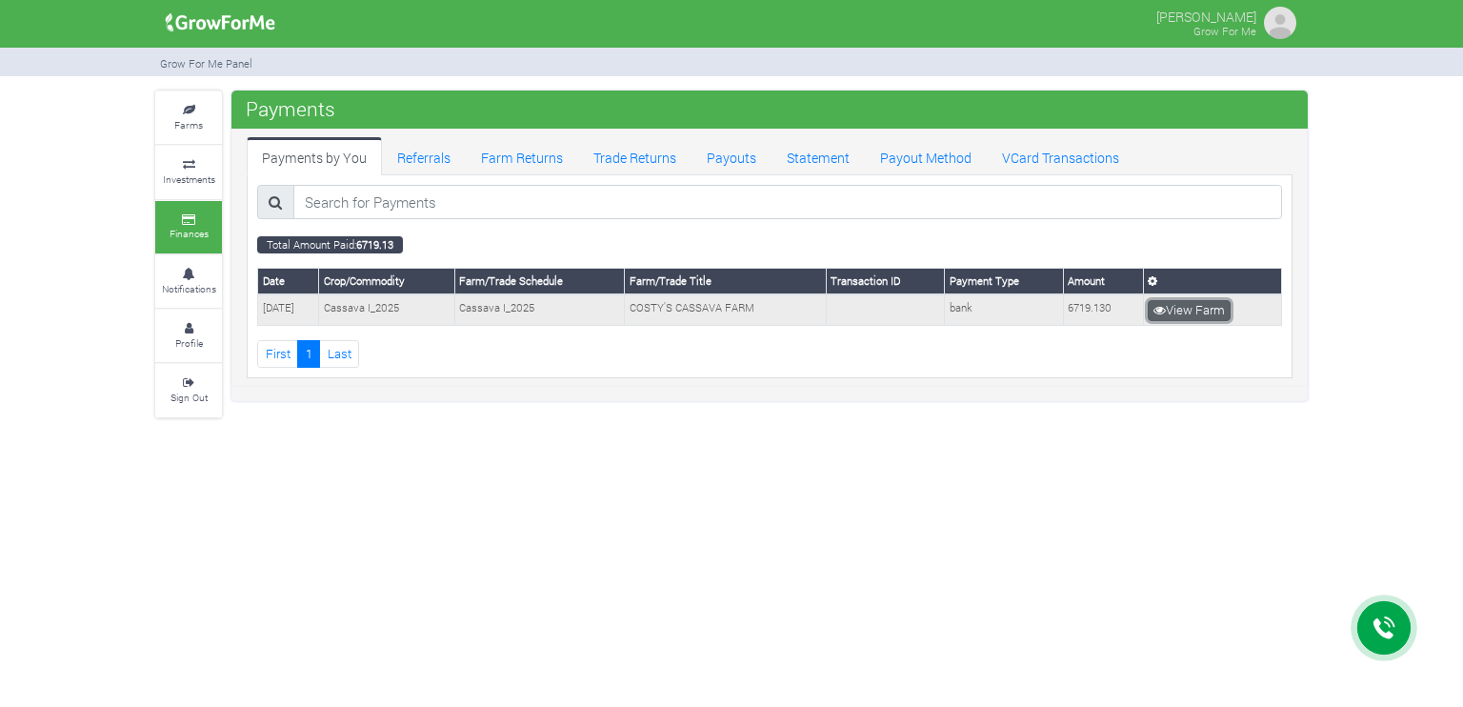
click at [1197, 310] on link "View Farm" at bounding box center [1189, 310] width 83 height 21
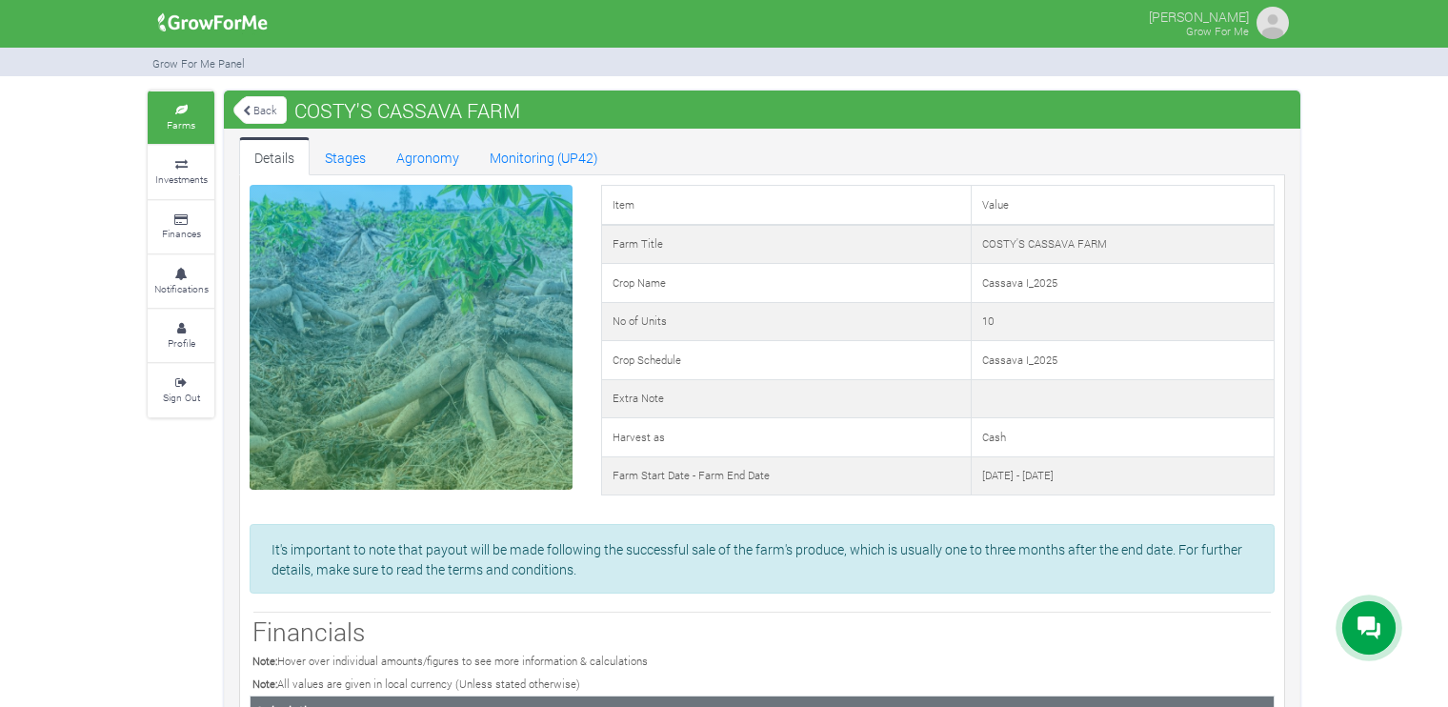
click at [1276, 26] on img at bounding box center [1273, 23] width 38 height 38
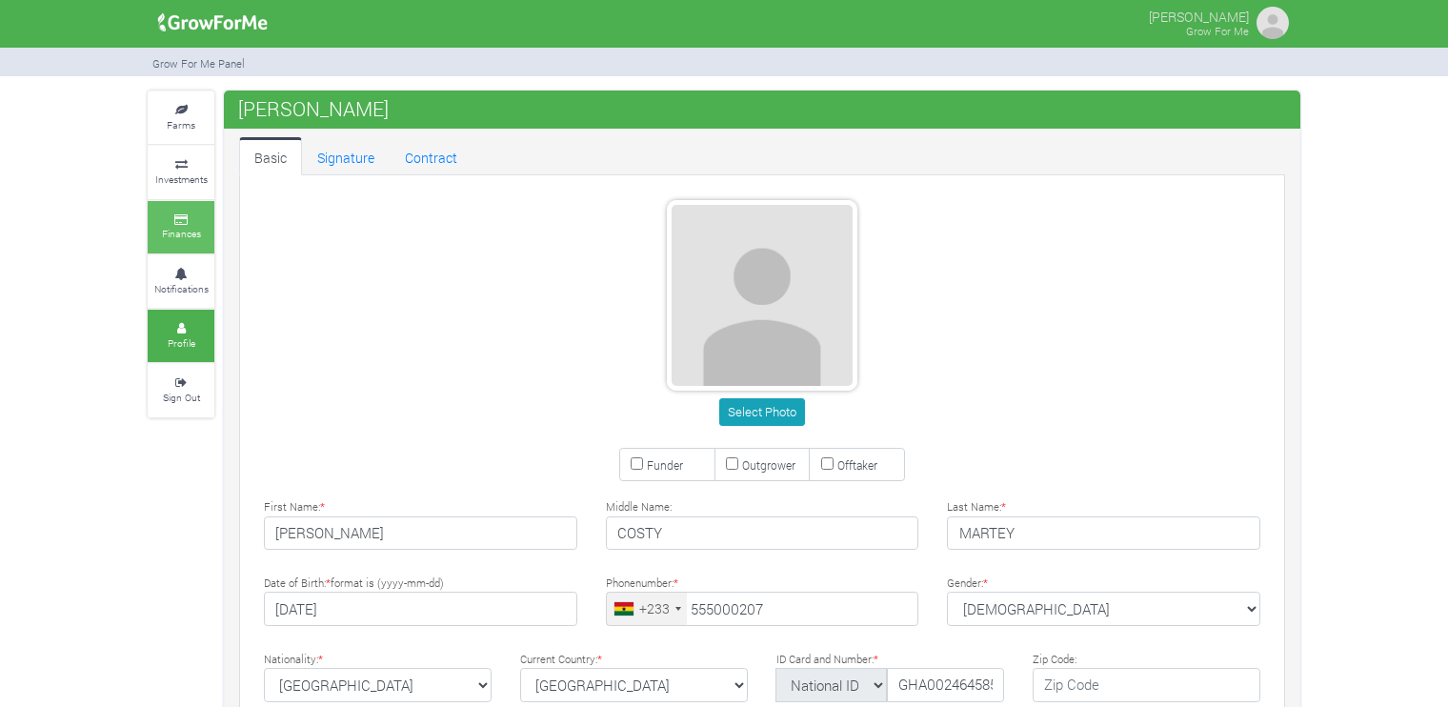
click at [187, 246] on link "Finances" at bounding box center [181, 227] width 67 height 52
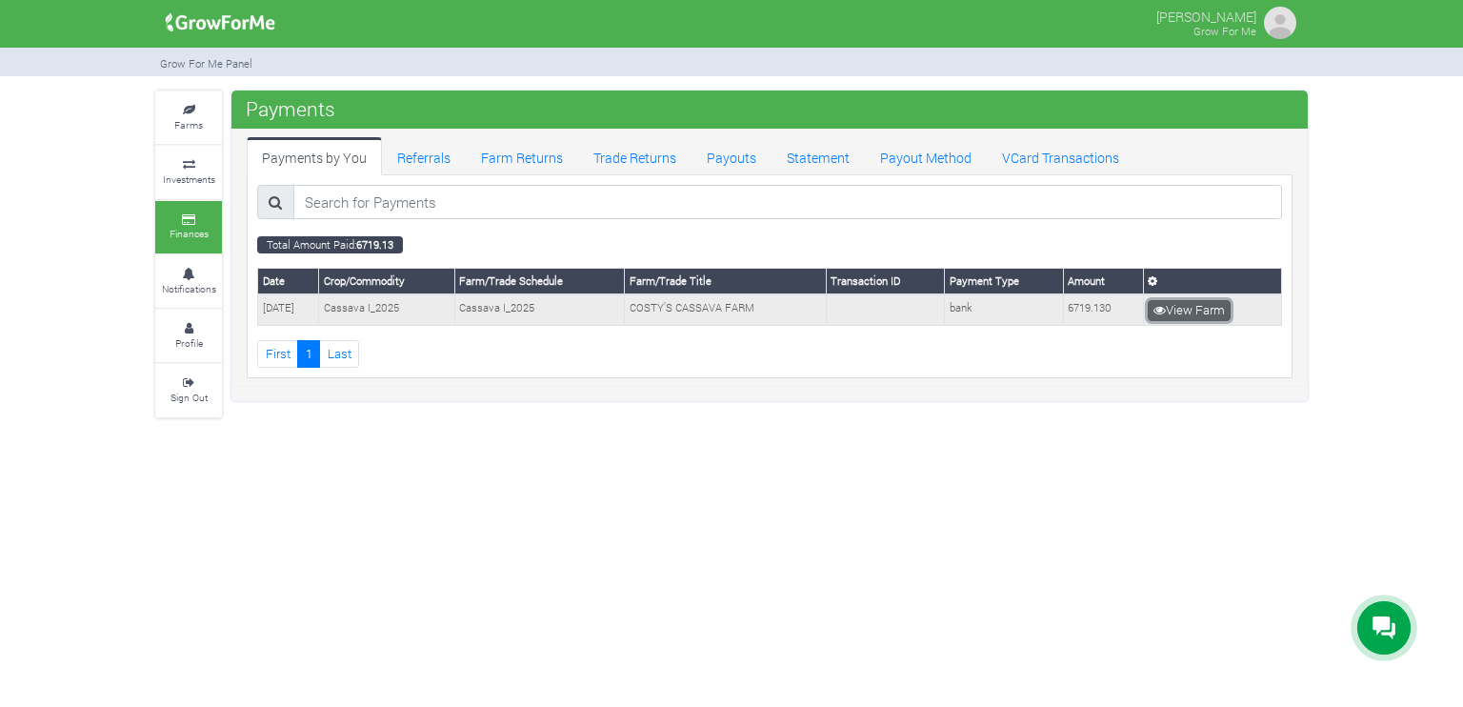
click at [1205, 309] on link "View Farm" at bounding box center [1189, 310] width 83 height 21
